Goal: Task Accomplishment & Management: Manage account settings

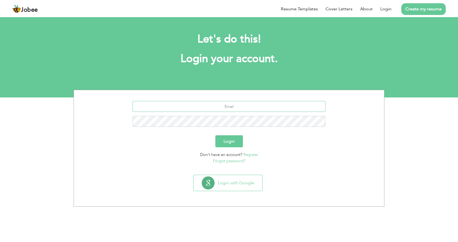
click at [251, 108] on input "text" at bounding box center [229, 106] width 193 height 11
type input "[EMAIL_ADDRESS][DOMAIN_NAME]"
click at [215, 136] on button "Login" at bounding box center [229, 142] width 28 height 12
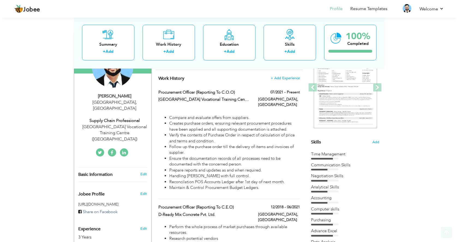
scroll to position [82, 0]
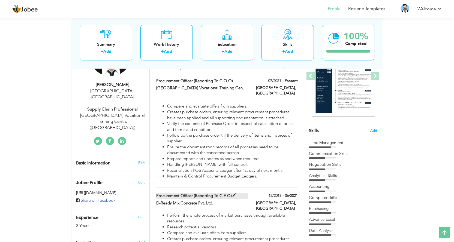
click at [233, 194] on span at bounding box center [234, 196] width 4 height 4
type input "Procurement Officer (Reporting To C.E.O)"
type input "D-Ready Mix Concrete Pvt. Ltd."
type input "12/2018"
type input "06/2021"
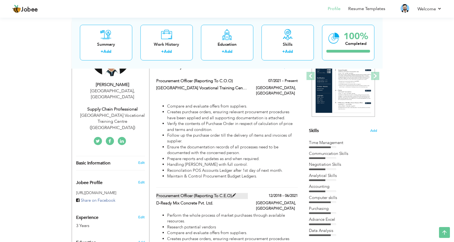
type input "[GEOGRAPHIC_DATA]"
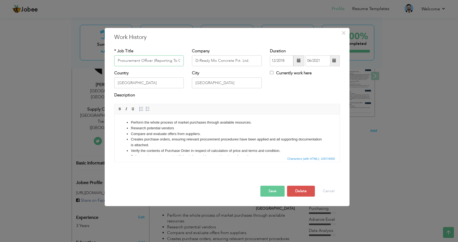
scroll to position [0, 8]
click at [175, 61] on input "Procurement Officer (Reporting To C.E.O)" at bounding box center [149, 60] width 70 height 11
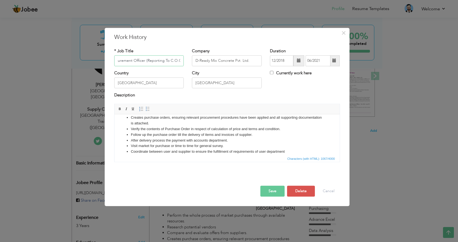
scroll to position [49, 0]
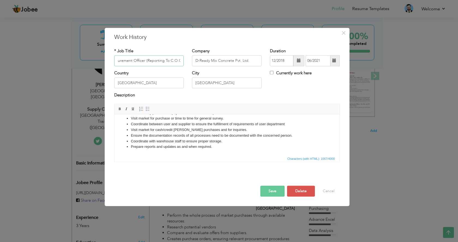
type input "Procurement Officer (Reporting To C.O.O)"
click at [279, 192] on button "Save" at bounding box center [272, 191] width 24 height 11
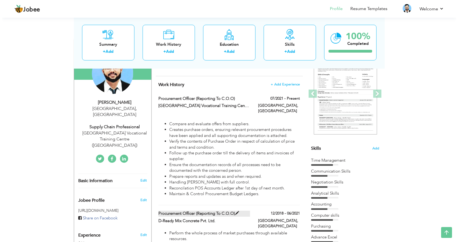
scroll to position [55, 0]
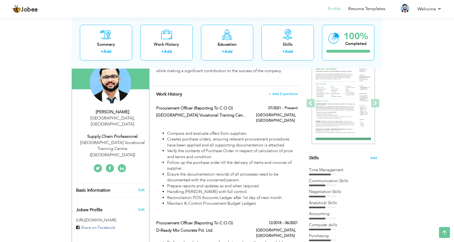
click at [248, 114] on div "[GEOGRAPHIC_DATA] Vocational Training Center ([GEOGRAPHIC_DATA])" at bounding box center [202, 116] width 100 height 7
type input "[GEOGRAPHIC_DATA] Vocational Training Center ([GEOGRAPHIC_DATA])"
type input "07/2021"
checkbox input "true"
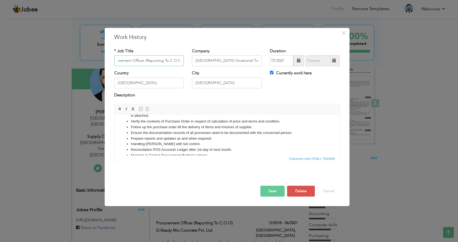
scroll to position [0, 0]
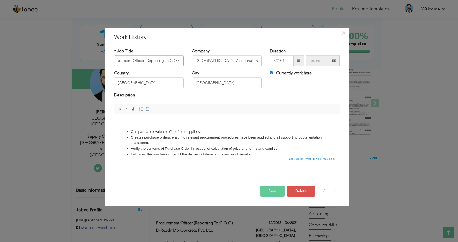
click at [158, 59] on input "Procurement Officer (Reporting To C.O.O)" at bounding box center [149, 60] width 70 height 11
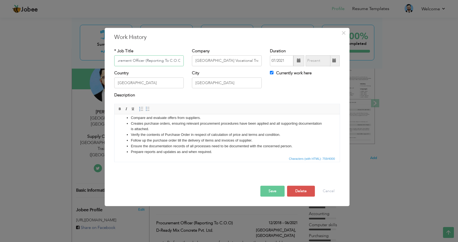
scroll to position [36, 0]
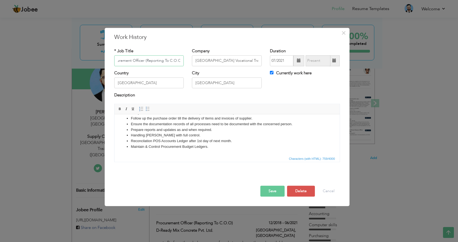
click at [176, 59] on input "Procurement Officer (Reporting To C.O.O)" at bounding box center [149, 60] width 70 height 11
click at [275, 194] on button "Save" at bounding box center [272, 191] width 24 height 11
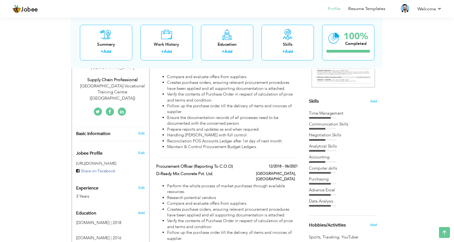
scroll to position [109, 0]
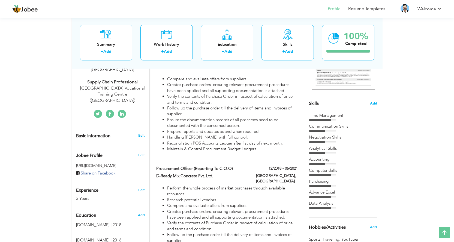
click at [372, 101] on span "Add" at bounding box center [373, 103] width 7 height 5
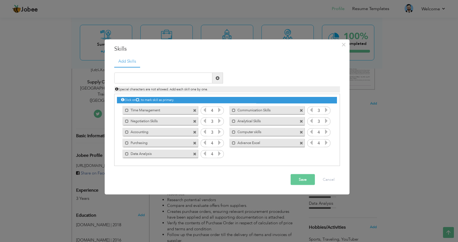
click at [219, 121] on icon at bounding box center [219, 121] width 5 height 5
click at [328, 143] on icon at bounding box center [326, 142] width 5 height 5
click at [312, 142] on icon at bounding box center [311, 142] width 5 height 5
click at [307, 184] on button "Save" at bounding box center [303, 180] width 24 height 11
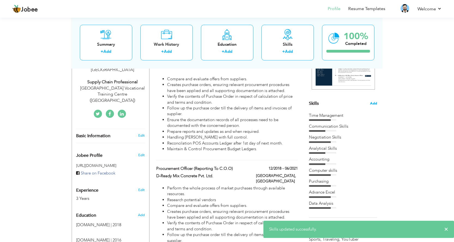
click at [375, 102] on span "Add" at bounding box center [373, 103] width 7 height 5
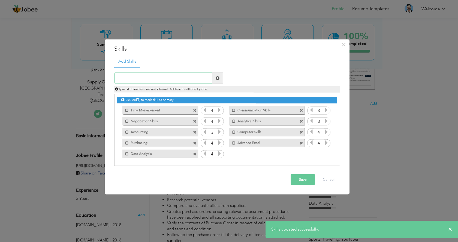
click at [152, 77] on input "text" at bounding box center [163, 78] width 98 height 11
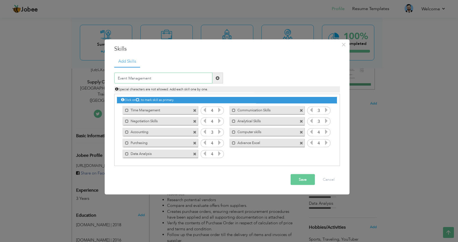
type input "Event Management"
click at [304, 181] on button "Save" at bounding box center [303, 180] width 24 height 11
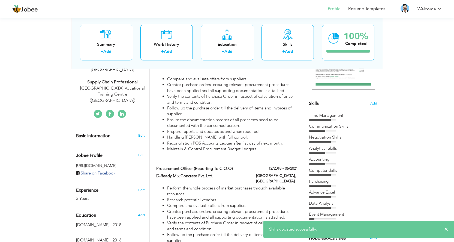
click at [336, 217] on div "Event Management" at bounding box center [343, 215] width 68 height 6
drag, startPoint x: 353, startPoint y: 134, endPoint x: 358, endPoint y: 106, distance: 28.3
click at [353, 128] on div "Time Management Communication Skills Negotiation Skills Accounting" at bounding box center [343, 166] width 68 height 107
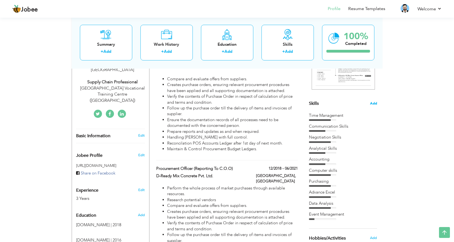
click at [371, 102] on span "Add" at bounding box center [373, 103] width 7 height 5
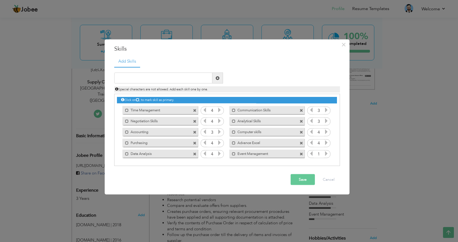
click at [327, 154] on icon at bounding box center [326, 153] width 5 height 5
click at [312, 154] on icon at bounding box center [311, 153] width 5 height 5
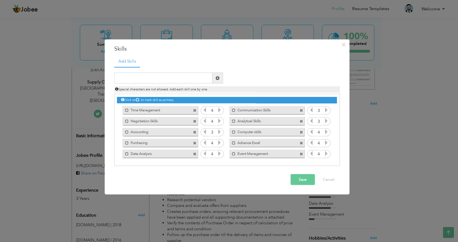
click at [311, 154] on icon at bounding box center [311, 153] width 5 height 5
click at [307, 180] on button "Save" at bounding box center [303, 180] width 24 height 11
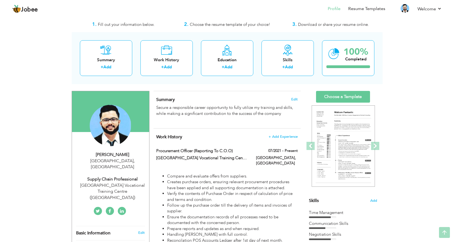
scroll to position [0, 0]
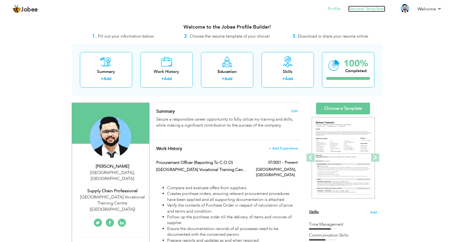
click at [370, 8] on link "Resume Templates" at bounding box center [366, 9] width 37 height 6
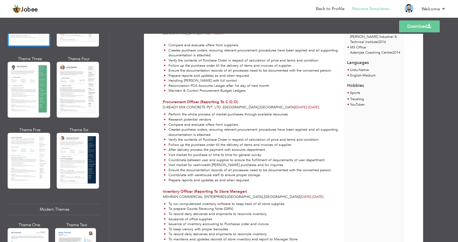
scroll to position [191, 0]
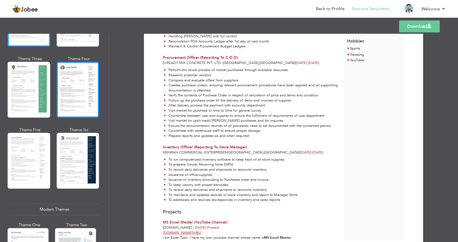
click at [76, 77] on div at bounding box center [78, 90] width 43 height 56
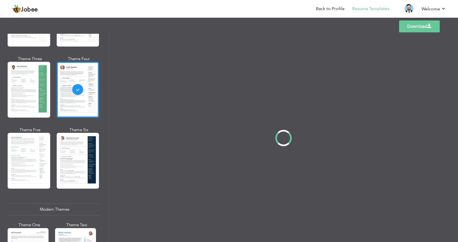
scroll to position [0, 0]
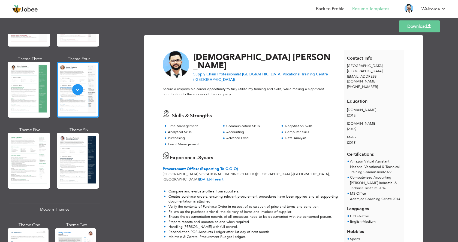
click at [28, 85] on div at bounding box center [29, 90] width 43 height 56
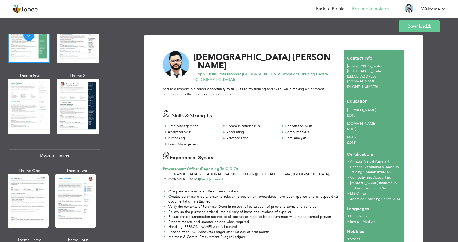
scroll to position [136, 0]
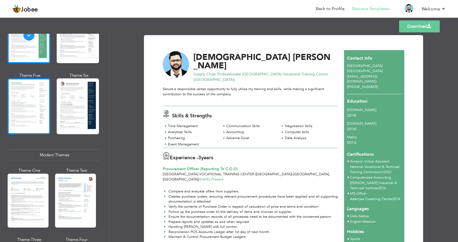
click at [28, 83] on div at bounding box center [29, 107] width 43 height 56
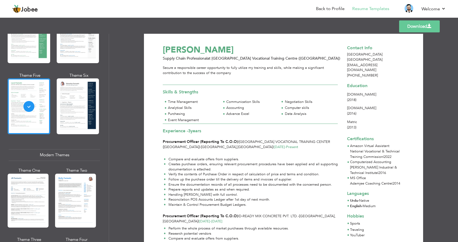
scroll to position [0, 0]
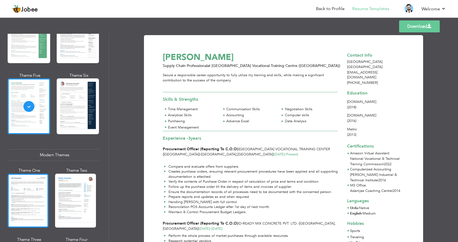
click at [13, 189] on div at bounding box center [28, 201] width 41 height 54
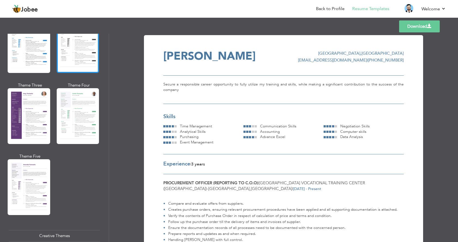
scroll to position [464, 0]
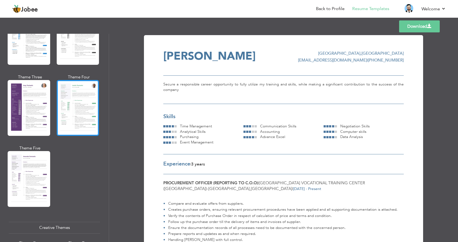
click at [86, 105] on div at bounding box center [78, 108] width 43 height 56
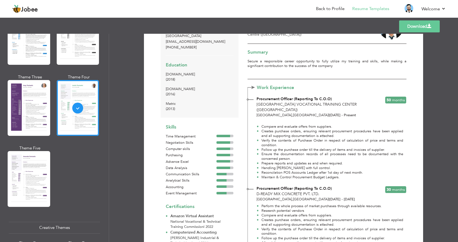
scroll to position [0, 0]
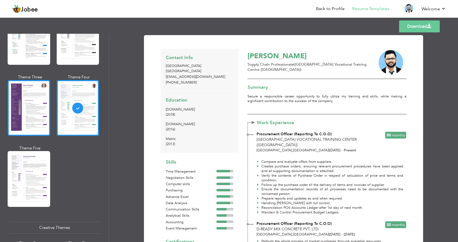
click at [28, 101] on div at bounding box center [29, 108] width 43 height 56
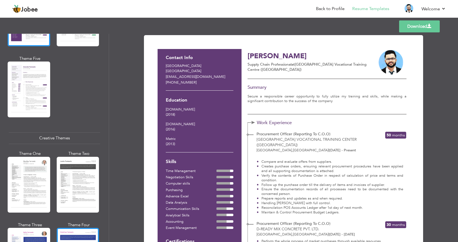
scroll to position [600, 0]
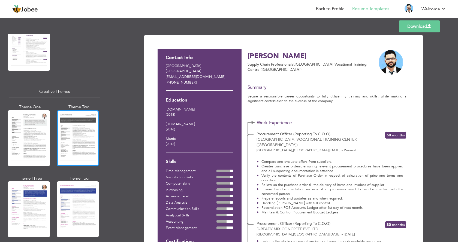
click at [70, 138] on div at bounding box center [78, 138] width 43 height 56
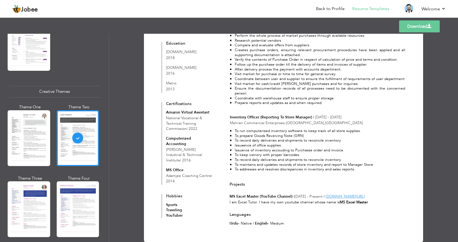
scroll to position [184, 0]
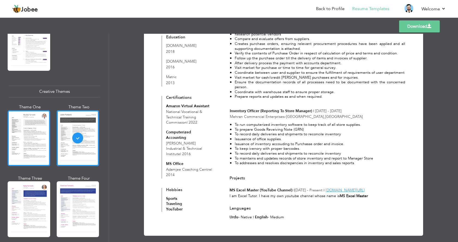
click at [29, 139] on div at bounding box center [29, 138] width 43 height 56
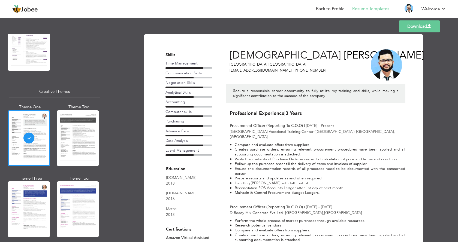
scroll to position [0, 0]
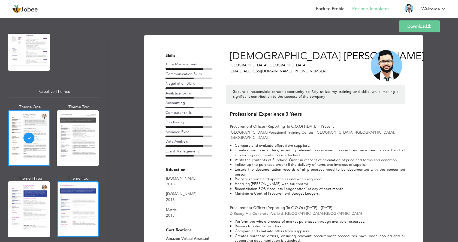
click at [78, 205] on div at bounding box center [78, 210] width 43 height 56
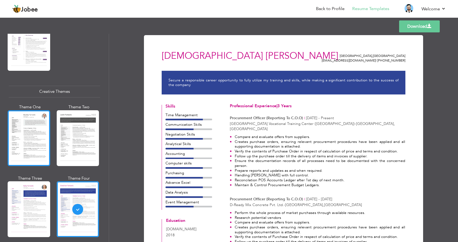
click at [41, 149] on div at bounding box center [29, 138] width 43 height 56
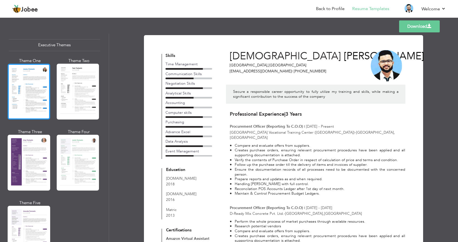
scroll to position [327, 0]
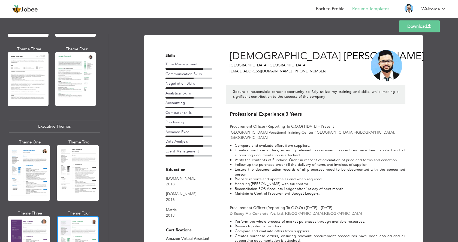
click at [78, 230] on div at bounding box center [78, 245] width 43 height 56
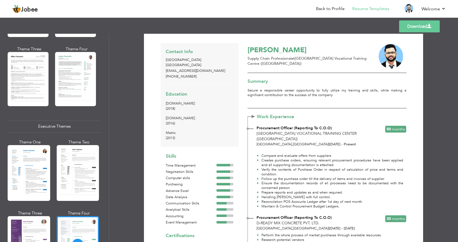
scroll to position [0, 0]
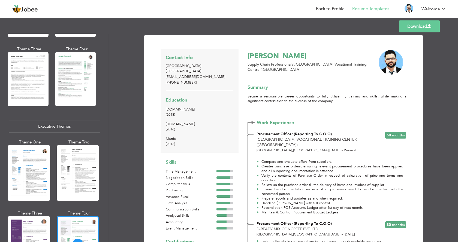
click at [411, 21] on link "Download" at bounding box center [419, 26] width 41 height 12
click at [416, 26] on link "Download" at bounding box center [419, 26] width 41 height 12
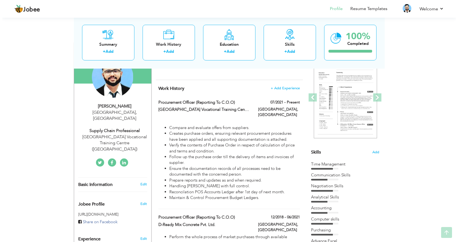
scroll to position [82, 0]
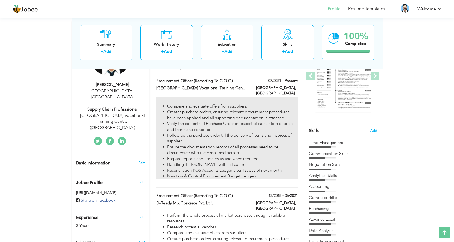
click at [228, 104] on li "Compare and evaluate offers from suppliers." at bounding box center [232, 107] width 130 height 6
type input "Procurement Officer (Reporting To C.O.O)"
type input "[GEOGRAPHIC_DATA] Vocational Training Center ([GEOGRAPHIC_DATA])"
type input "07/2021"
type input "[GEOGRAPHIC_DATA]"
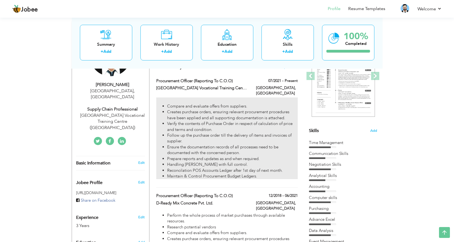
type input "[GEOGRAPHIC_DATA]"
checkbox input "true"
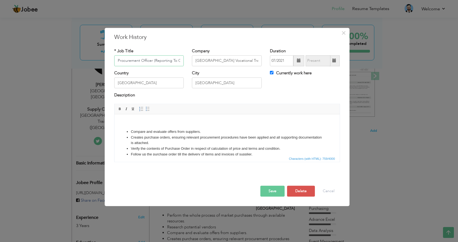
scroll to position [0, 8]
click at [204, 131] on li "Compare and evaluate offers from suppliers." at bounding box center [227, 132] width 193 height 6
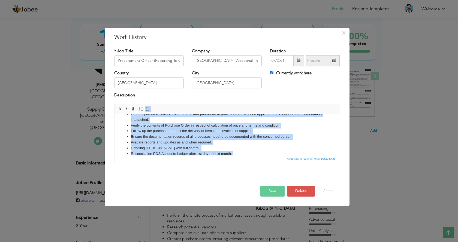
scroll to position [53, 0]
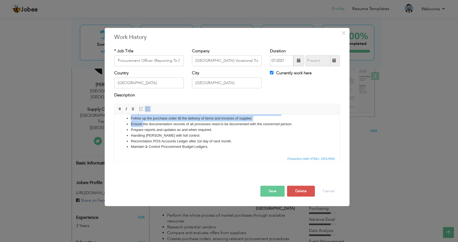
drag, startPoint x: 304, startPoint y: 148, endPoint x: 143, endPoint y: 123, distance: 163.0
click at [143, 123] on ul "Compare and evaluate offers from suppliers. Developed strong partnerships with …" at bounding box center [227, 113] width 214 height 74
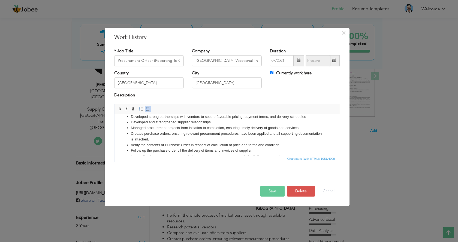
scroll to position [6, 0]
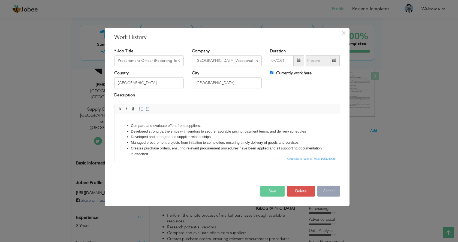
click at [329, 188] on button "Cancel" at bounding box center [328, 191] width 23 height 11
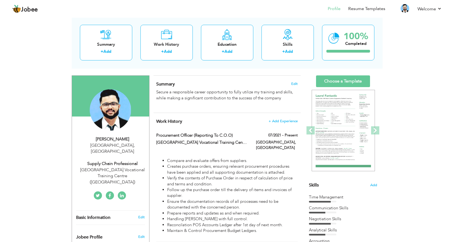
scroll to position [0, 0]
